Goal: Find specific page/section: Find specific page/section

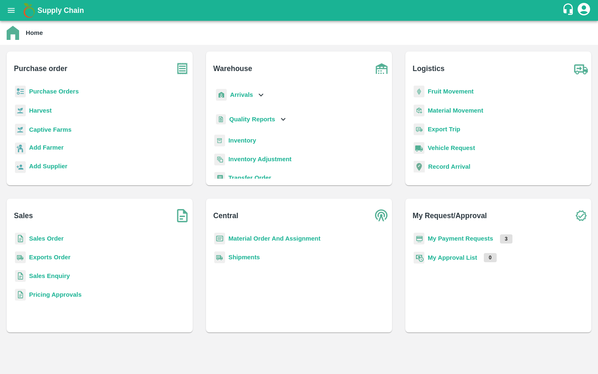
click at [15, 7] on icon "open drawer" at bounding box center [11, 10] width 9 height 9
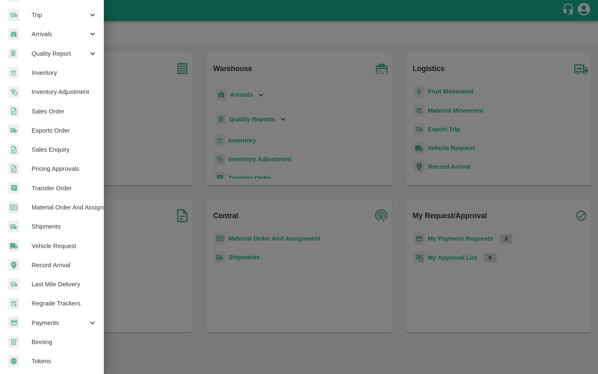
scroll to position [95, 0]
click at [42, 316] on div "Payments" at bounding box center [52, 324] width 104 height 19
click at [48, 340] on span "My Payment Requests" at bounding box center [67, 343] width 59 height 9
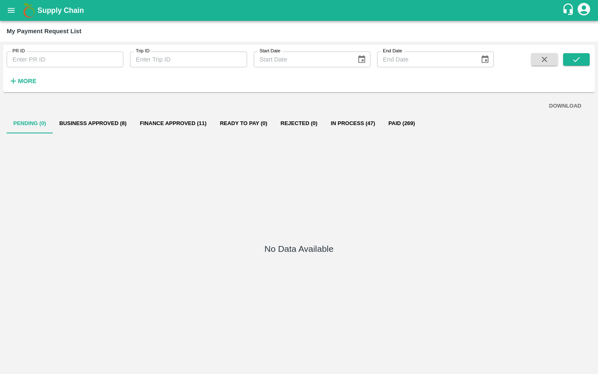
click at [96, 124] on button "Business Approved (8)" at bounding box center [93, 123] width 81 height 20
